Goal: Information Seeking & Learning: Learn about a topic

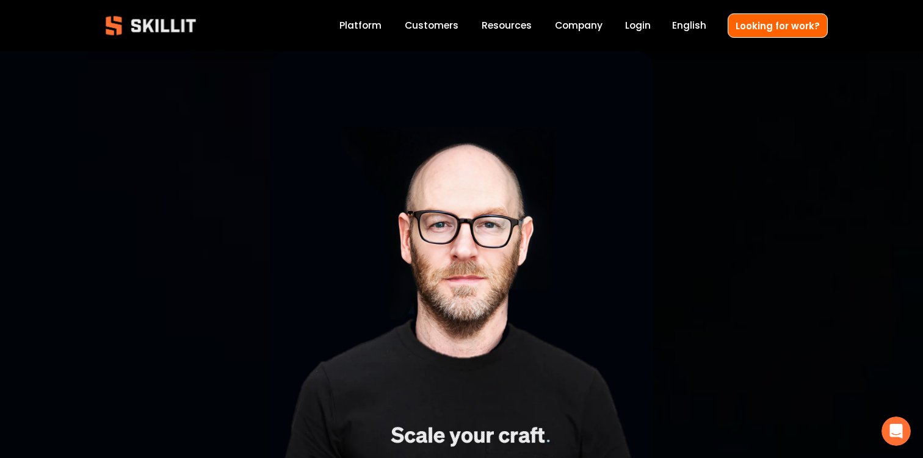
click at [491, 356] on div at bounding box center [461, 261] width 383 height 420
click at [439, 16] on div at bounding box center [461, 235] width 923 height 471
click at [439, 23] on link "Customers" at bounding box center [432, 26] width 54 height 16
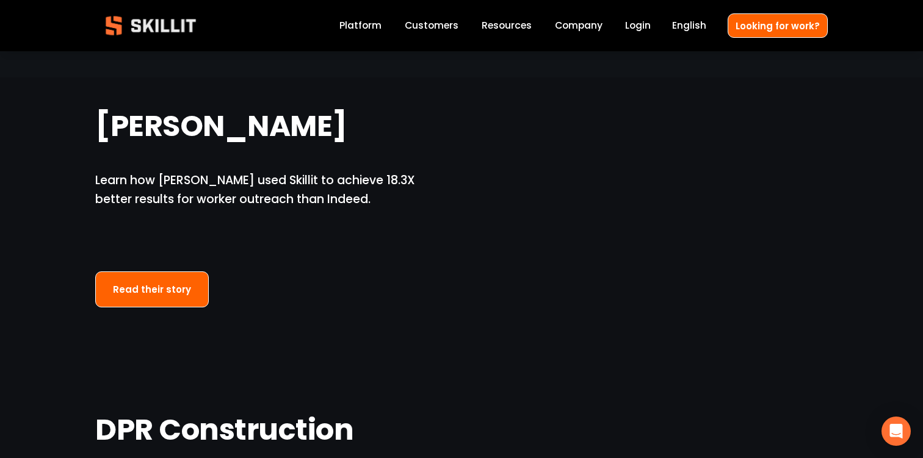
scroll to position [395, 0]
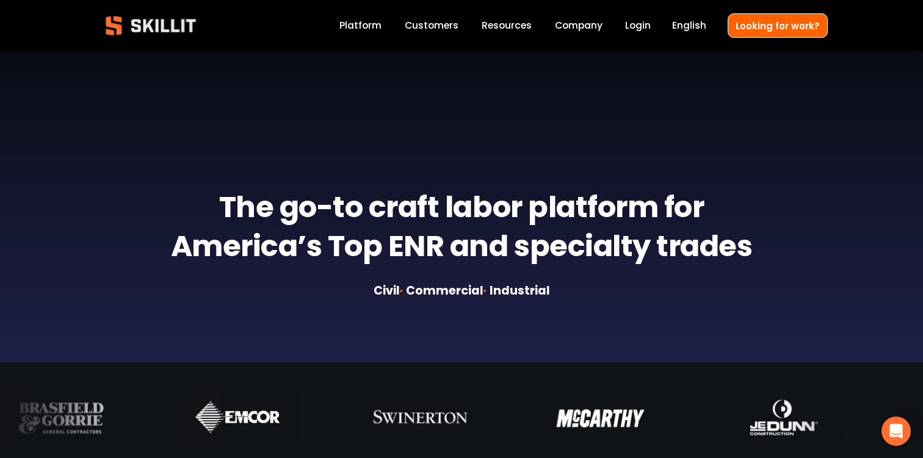
click at [380, 21] on link "Platform" at bounding box center [360, 26] width 42 height 16
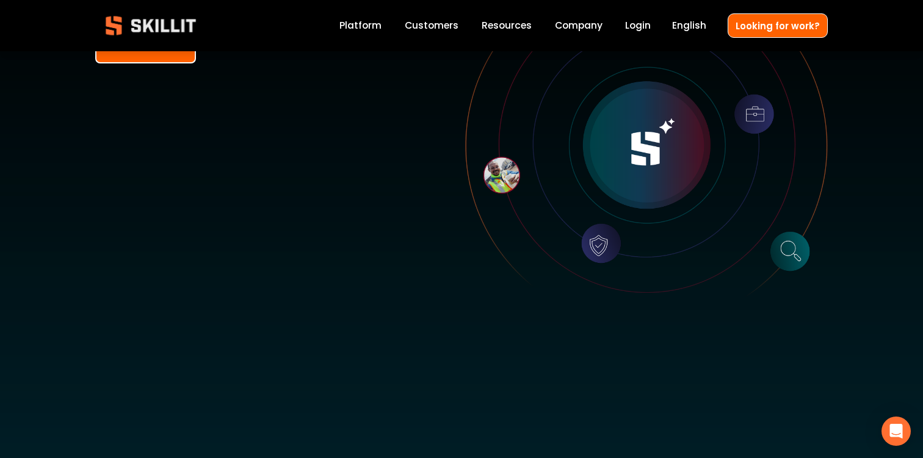
scroll to position [395, 0]
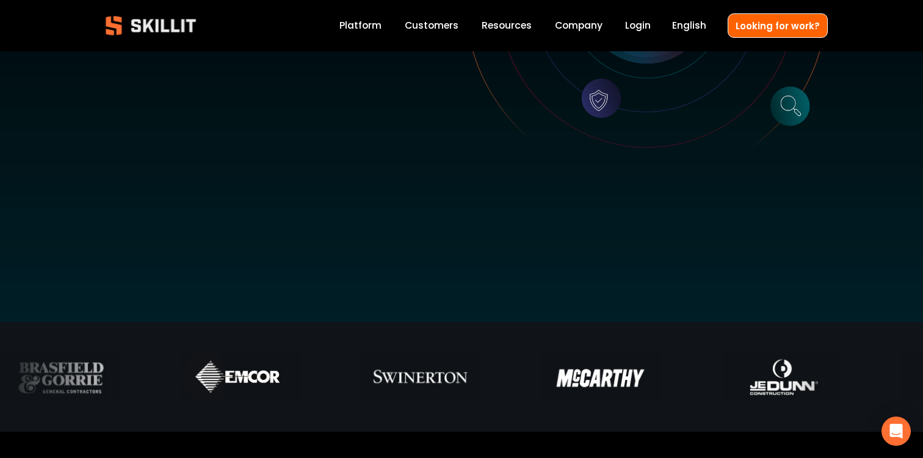
click at [584, 40] on div at bounding box center [646, 0] width 363 height 363
click at [588, 34] on div at bounding box center [646, 0] width 363 height 363
click at [587, 31] on link "Company" at bounding box center [579, 26] width 48 height 16
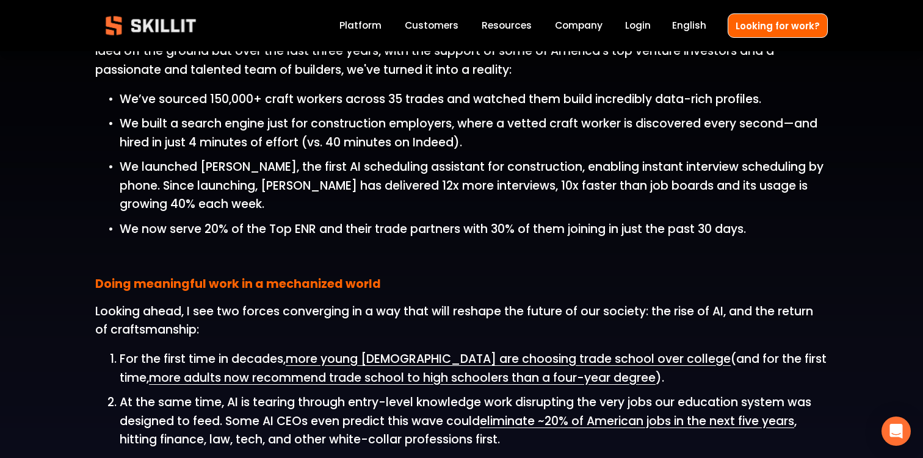
scroll to position [1185, 0]
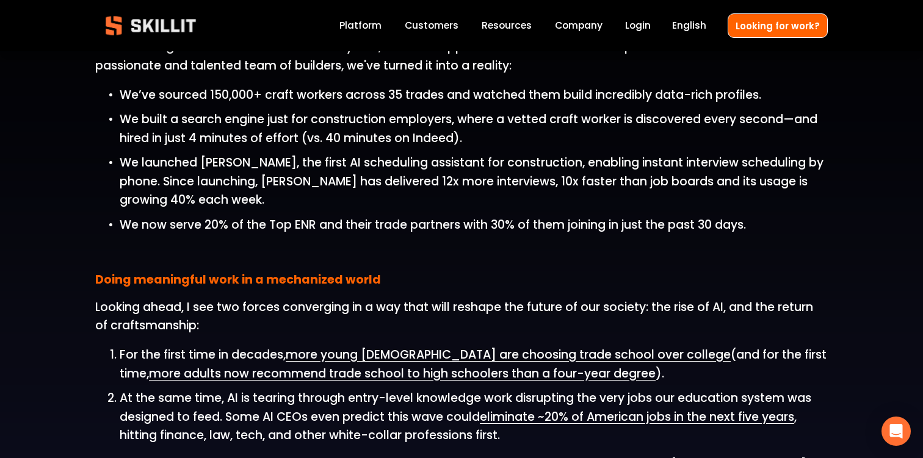
click at [684, 23] on span "English" at bounding box center [689, 25] width 34 height 14
click at [469, 157] on span "We launched Sam, the first AI scheduling assistant for construction, enabling i…" at bounding box center [473, 181] width 707 height 54
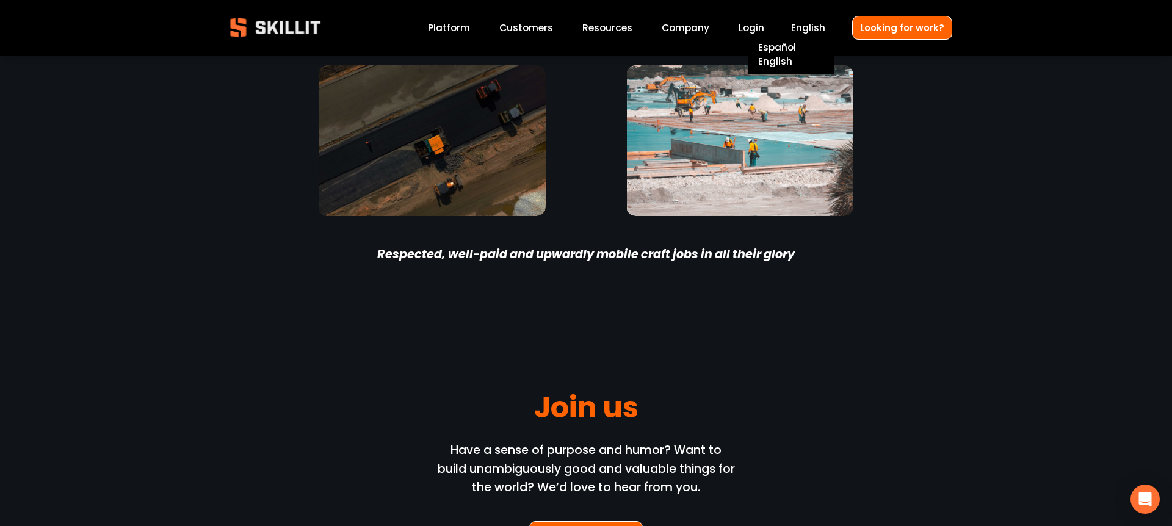
scroll to position [3750, 0]
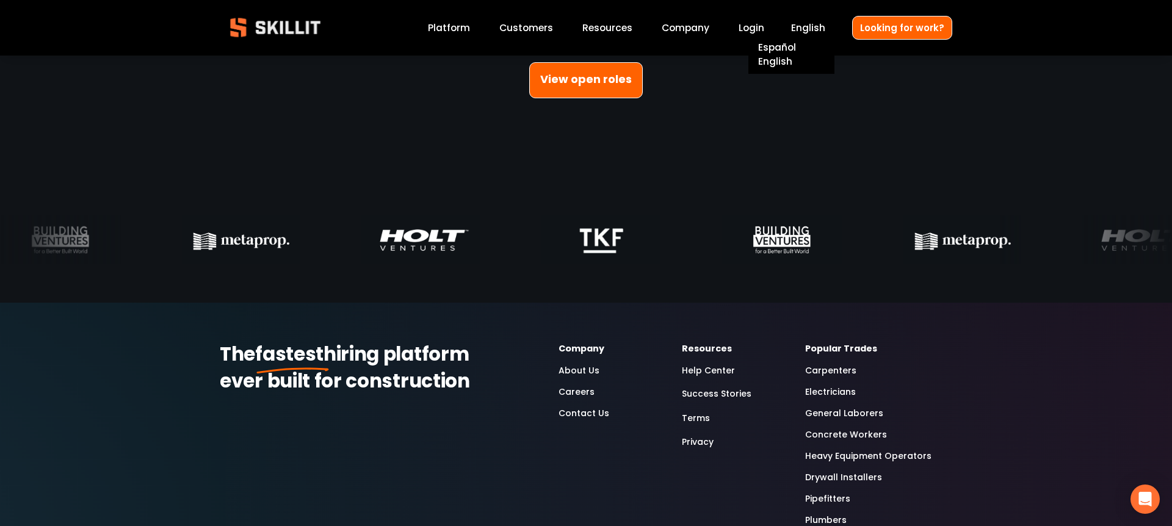
click at [573, 371] on link "About Us" at bounding box center [579, 371] width 41 height 14
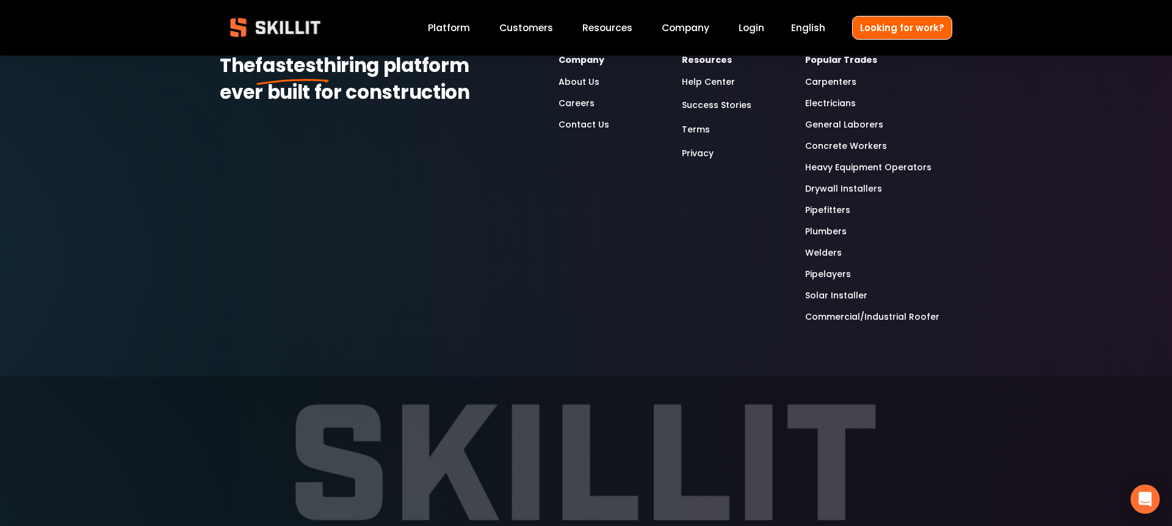
scroll to position [4132, 0]
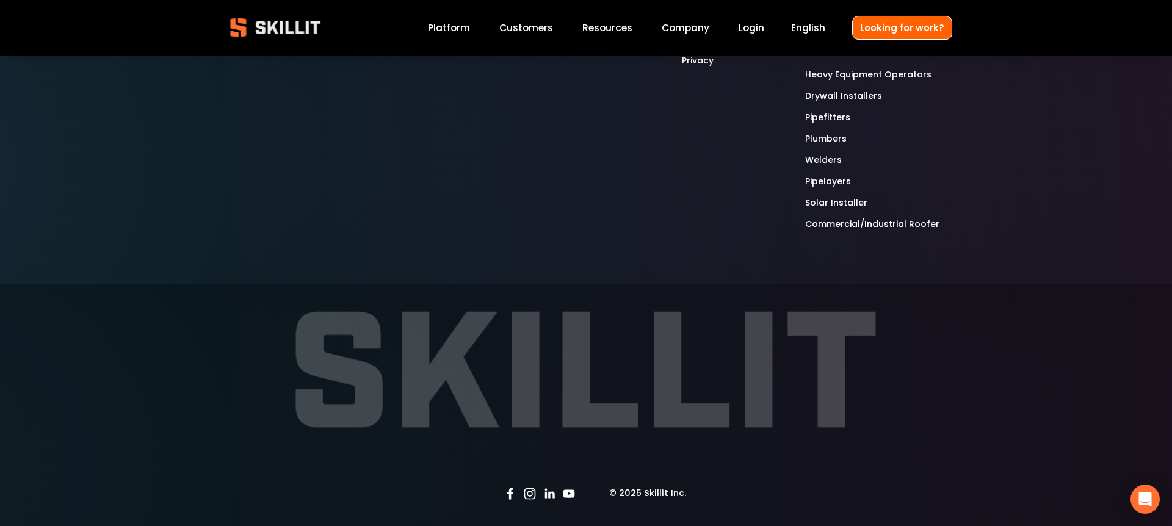
click at [545, 494] on use "LinkedIn" at bounding box center [549, 494] width 24 height 24
click at [593, 393] on div at bounding box center [585, 370] width 593 height 173
